Goal: Task Accomplishment & Management: Complete application form

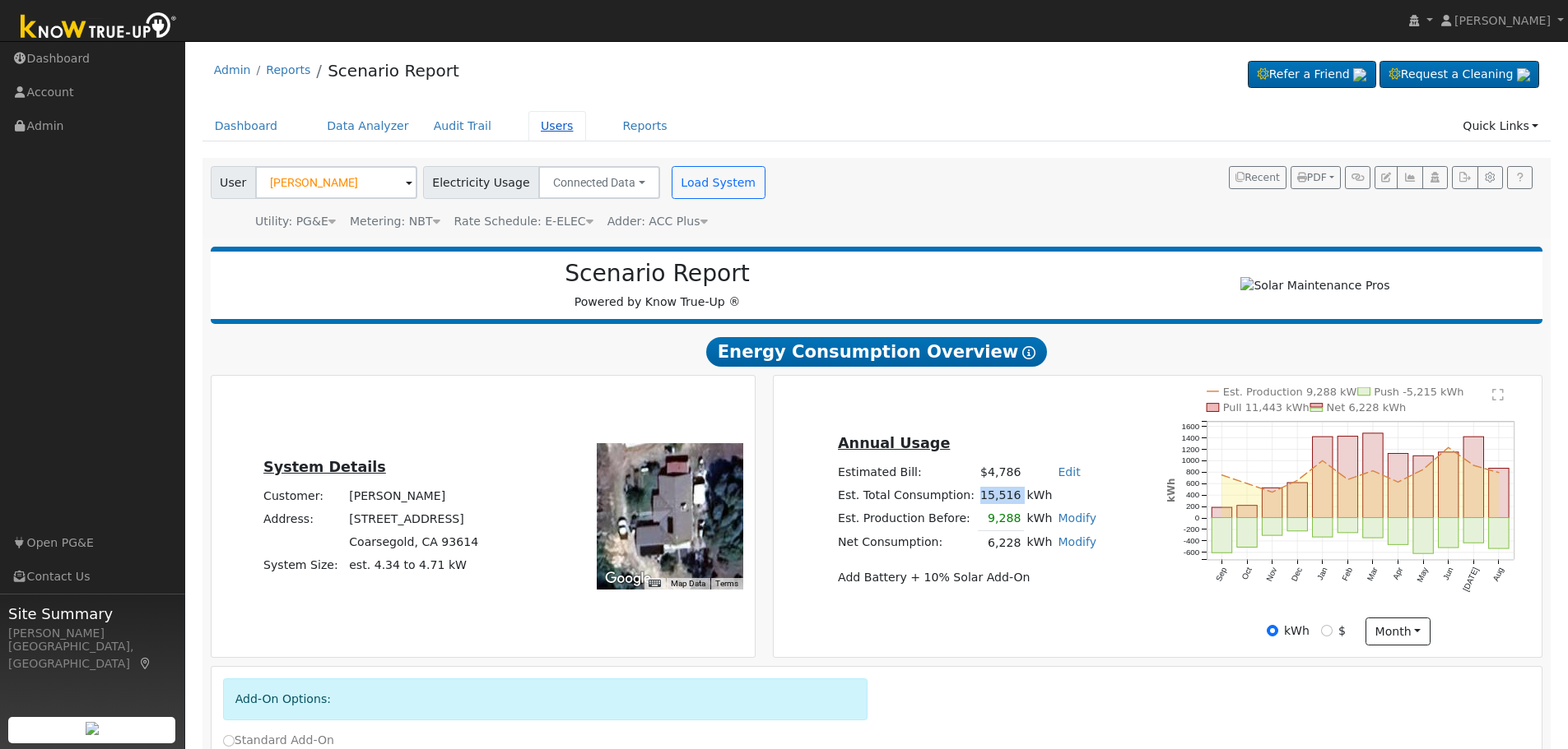
click at [529, 124] on link "Users" at bounding box center [557, 126] width 57 height 30
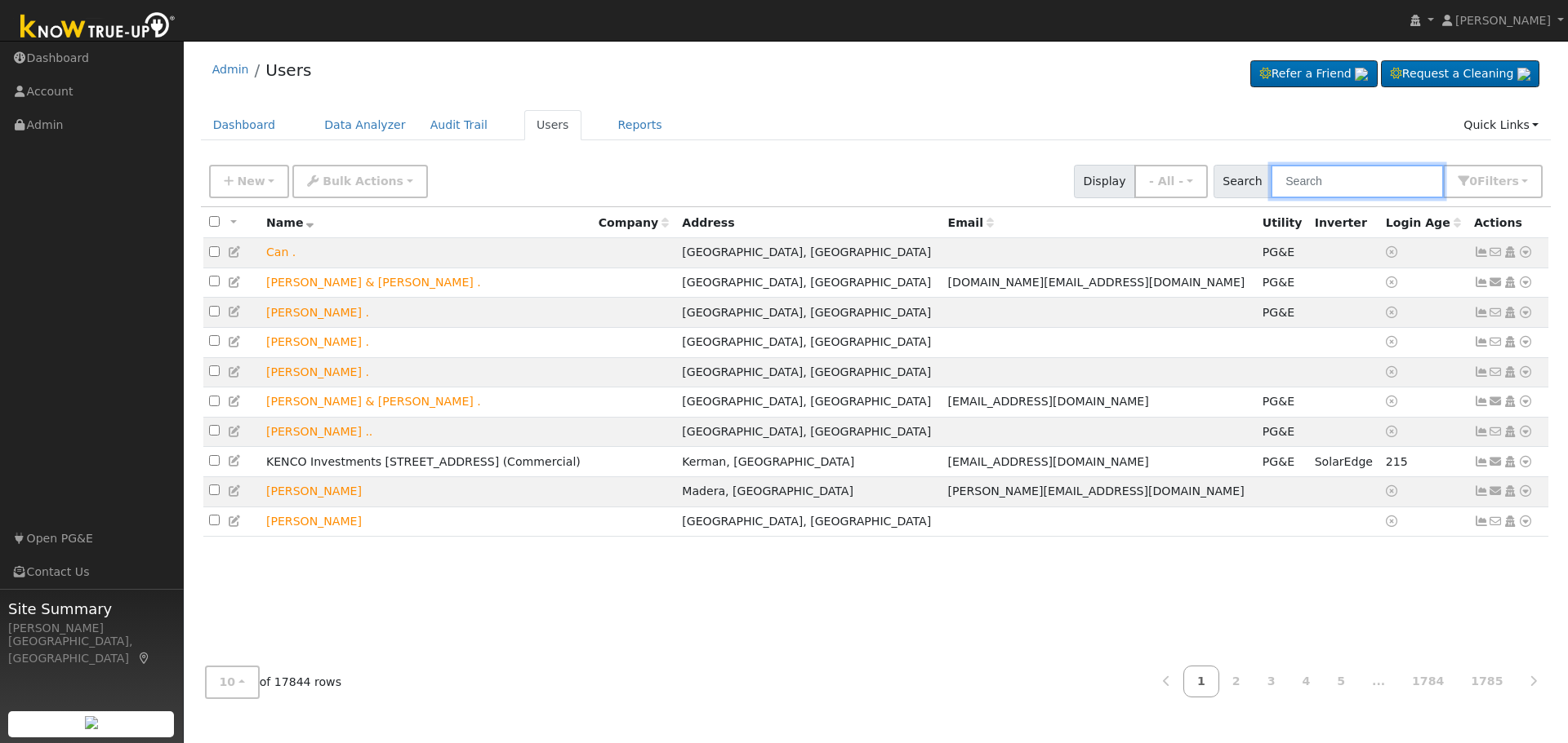
click at [1335, 183] on input "text" at bounding box center [1357, 182] width 173 height 34
click at [1521, 126] on link "Quick Links" at bounding box center [1501, 125] width 100 height 30
click at [1469, 158] on link "Quick Add" at bounding box center [1467, 160] width 166 height 23
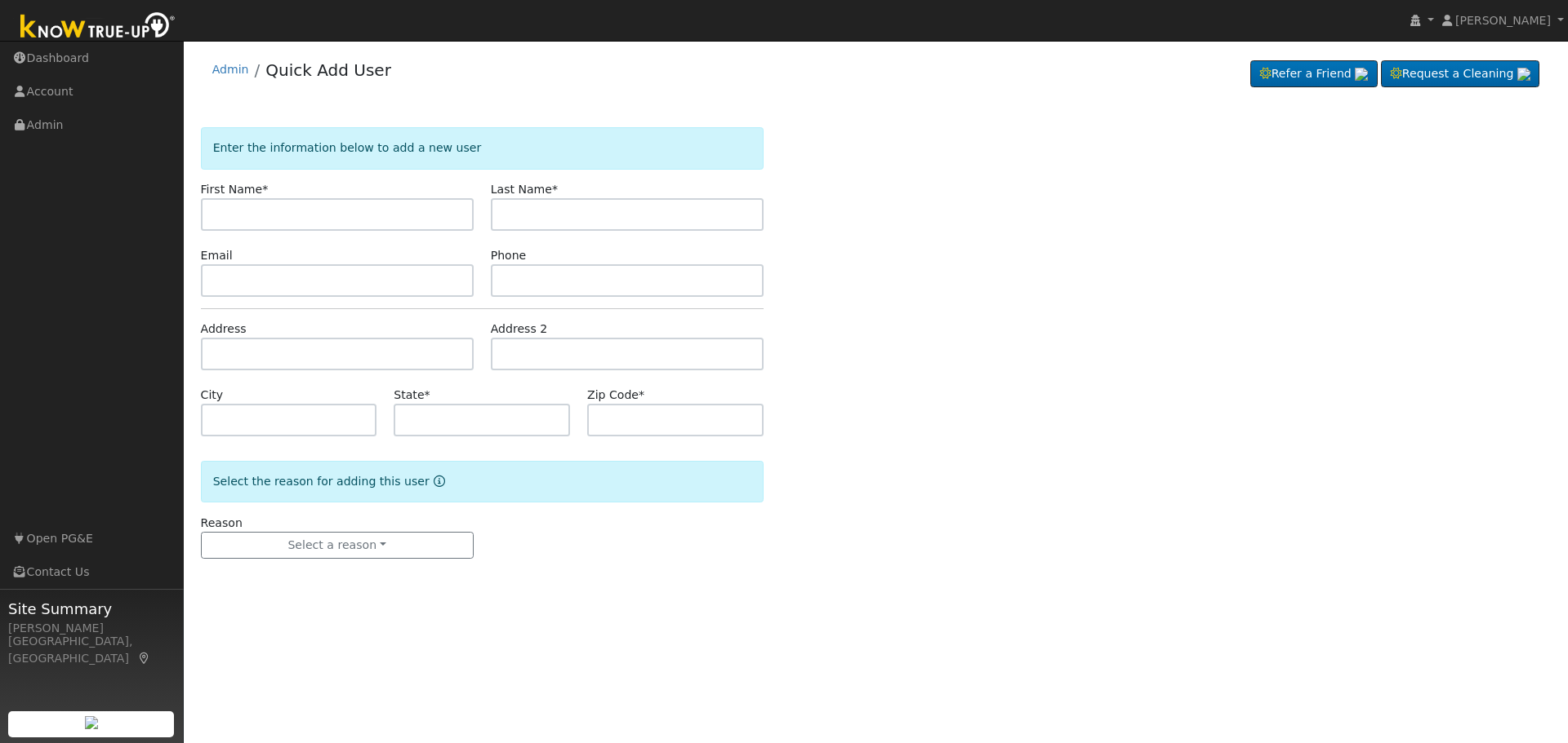
click at [309, 208] on input "text" at bounding box center [337, 214] width 272 height 33
type input "Michelle"
type input "Tutelian"
type input "m"
type input "[EMAIL_ADDRESS][DOMAIN_NAME]"
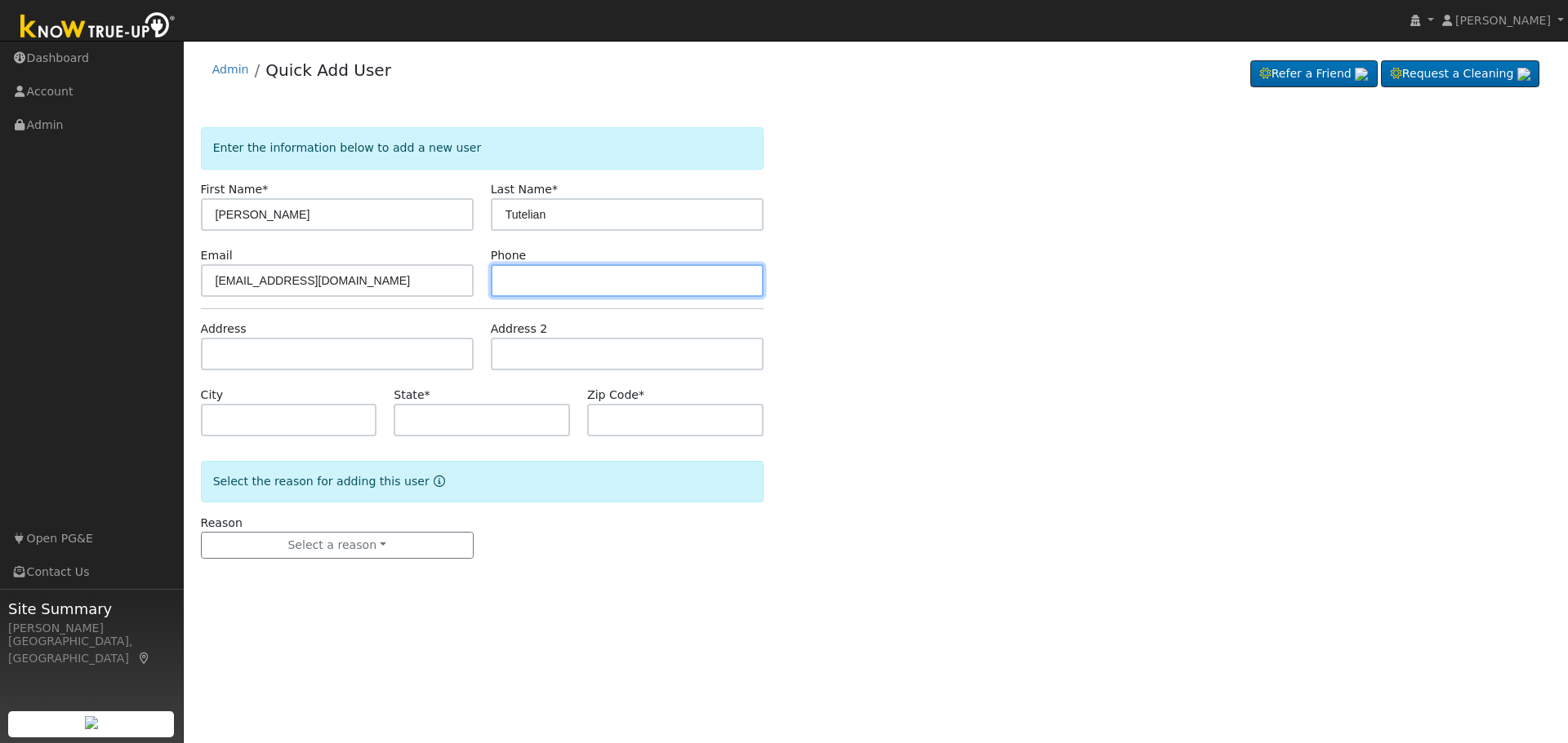
click at [540, 280] on input "text" at bounding box center [627, 280] width 272 height 33
type input "5592601943"
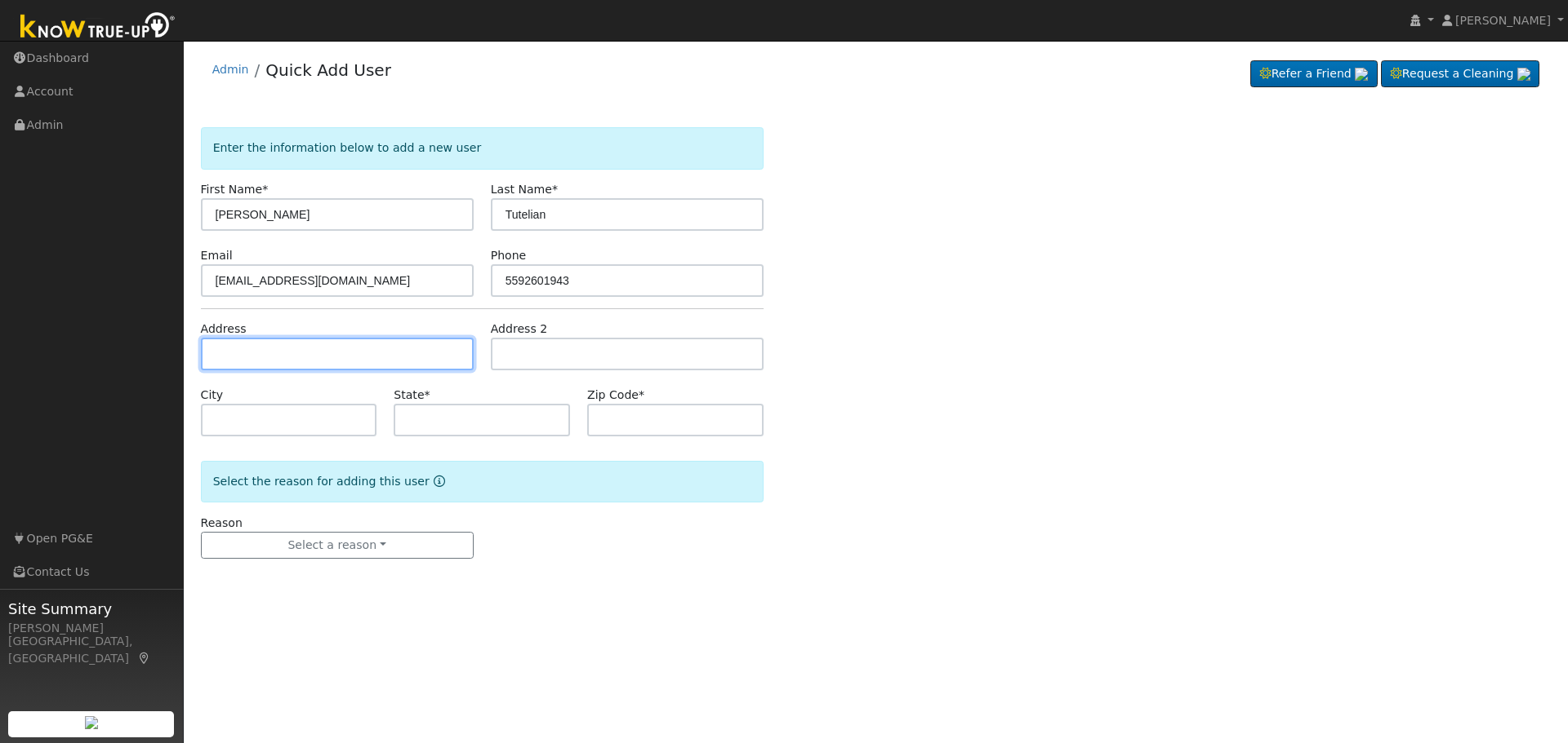
click at [227, 359] on input "text" at bounding box center [337, 354] width 272 height 33
type input "7695 North Pleasant Avenue"
type input "Fresno"
type input "CA"
type input "93711"
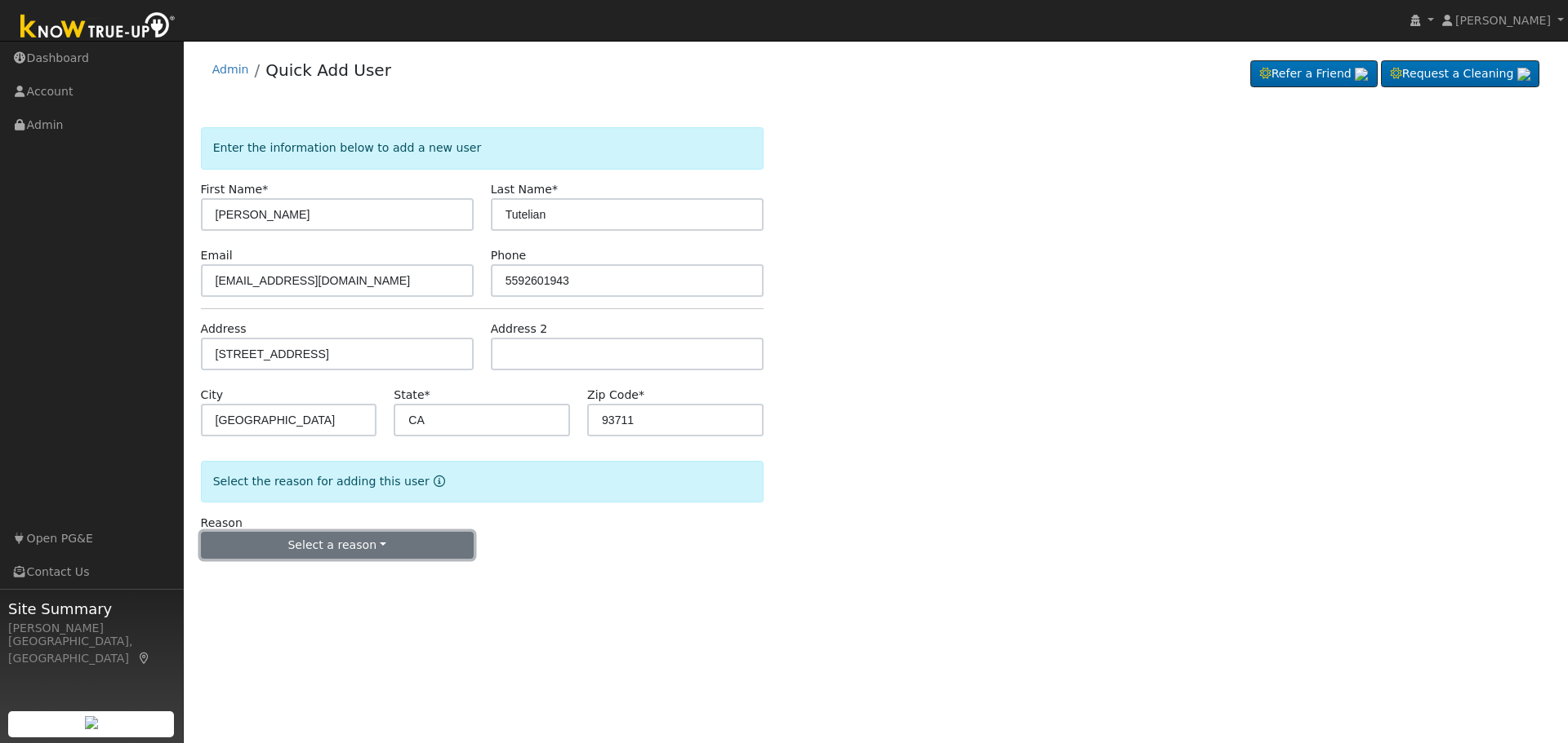
click at [377, 545] on button "Select a reason" at bounding box center [337, 545] width 272 height 28
click at [287, 583] on link "New lead" at bounding box center [292, 579] width 181 height 23
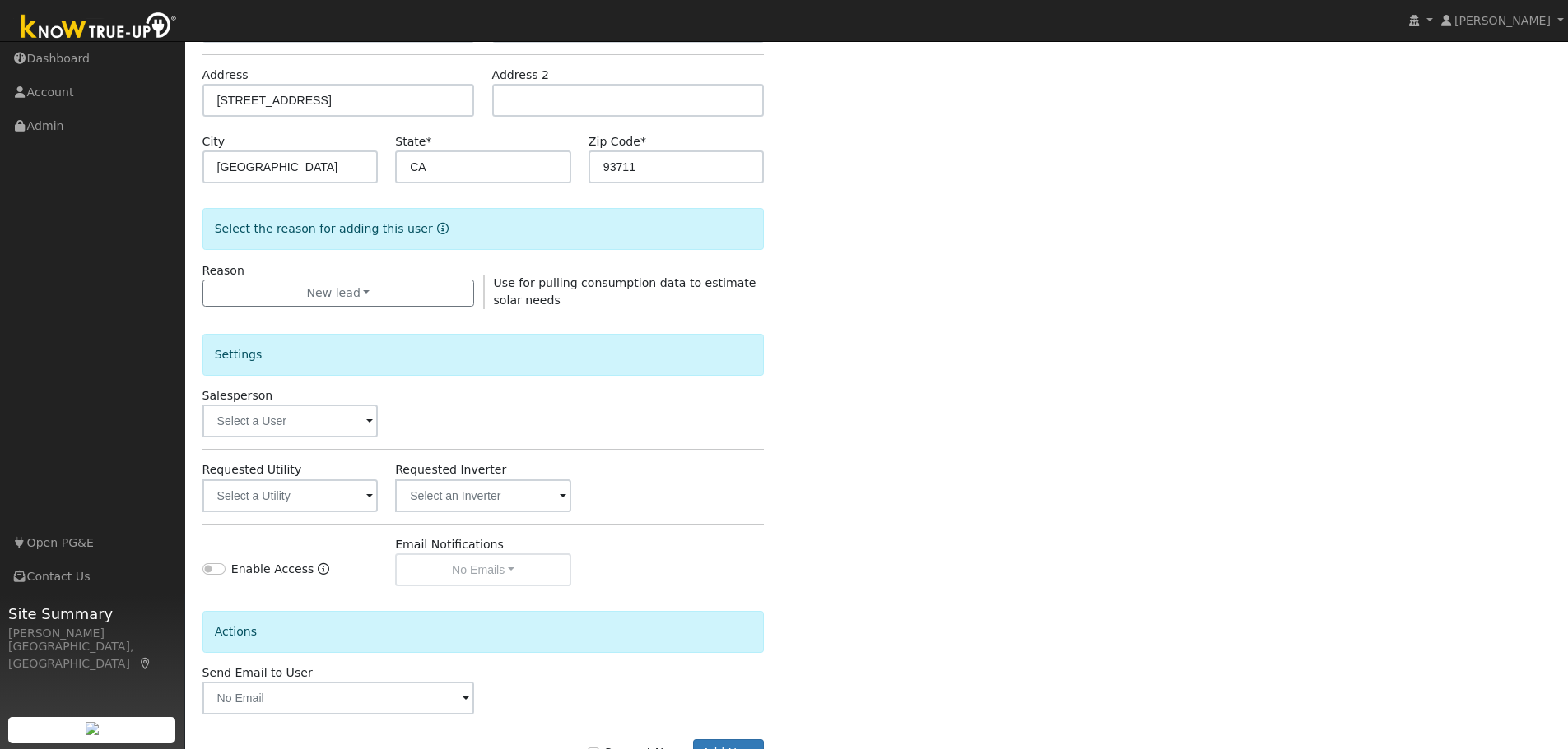
scroll to position [316, 0]
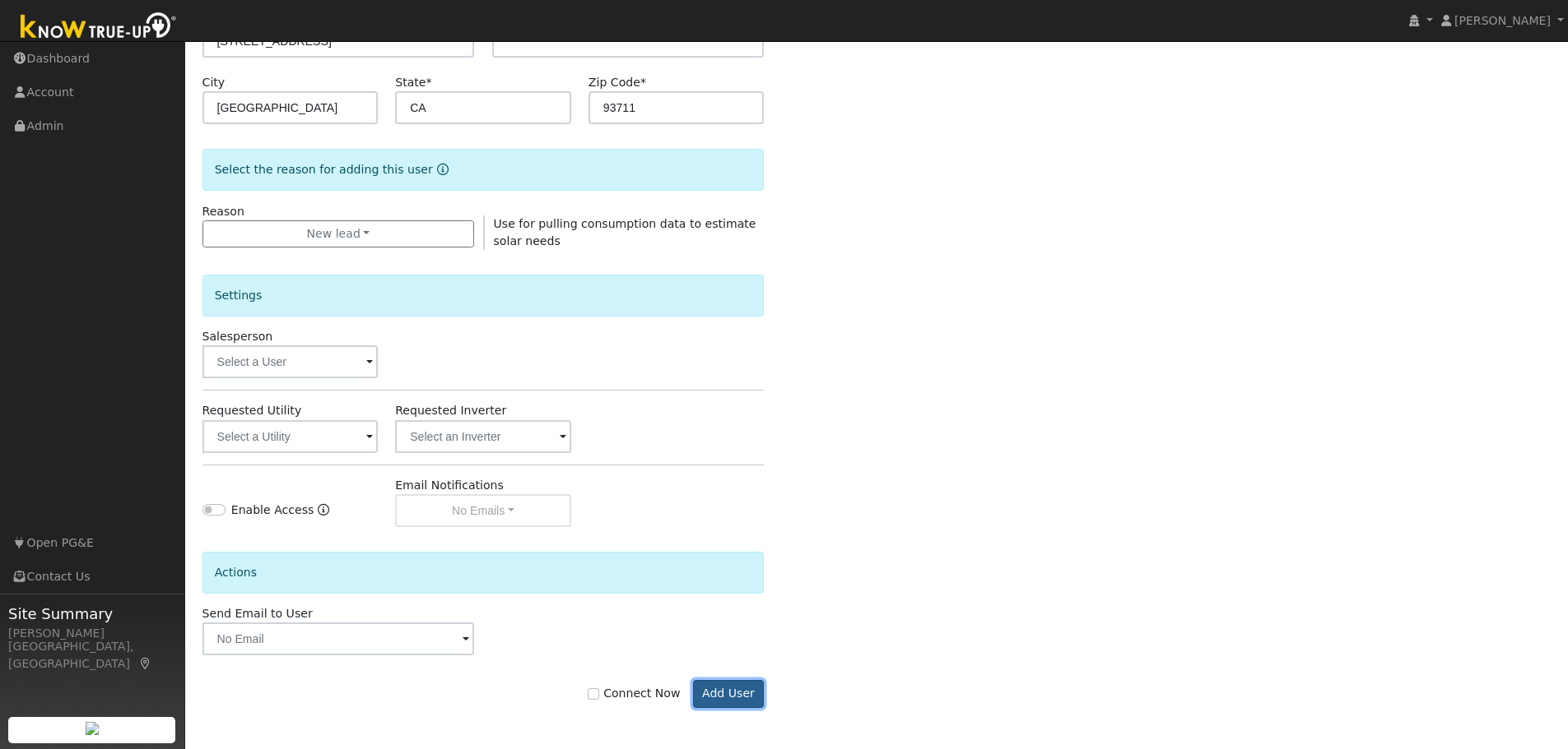
click at [740, 692] on button "Add User" at bounding box center [729, 693] width 72 height 28
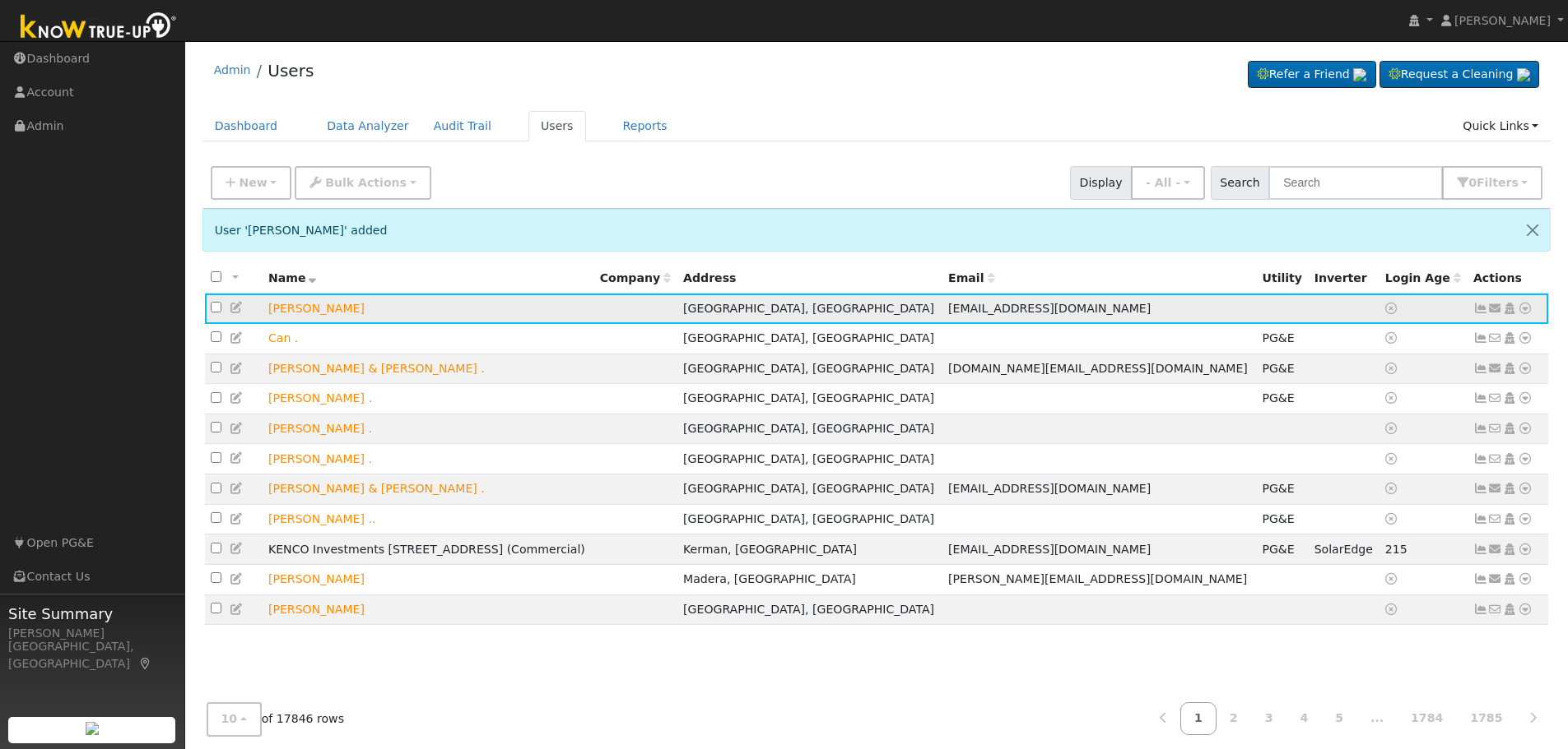
click at [1511, 312] on icon at bounding box center [1510, 308] width 15 height 12
